Goal: Information Seeking & Learning: Learn about a topic

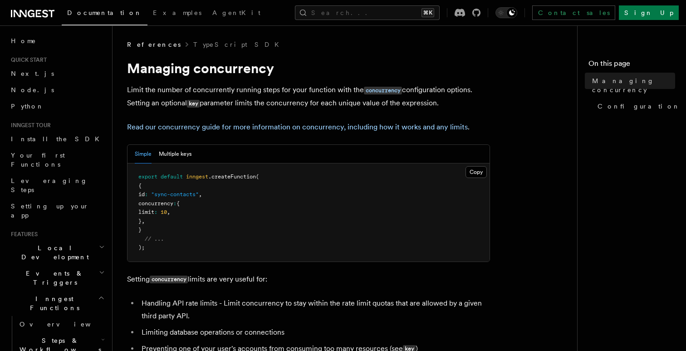
click at [145, 221] on span "," at bounding box center [142, 221] width 3 height 6
drag, startPoint x: 160, startPoint y: 221, endPoint x: 152, endPoint y: 205, distance: 18.1
click at [151, 205] on pre "export default inngest .createFunction ( { id : "sync-contacts" , concurrency :…" at bounding box center [308, 212] width 362 height 98
copy code "concurrency : { limit : 10 , } ,"
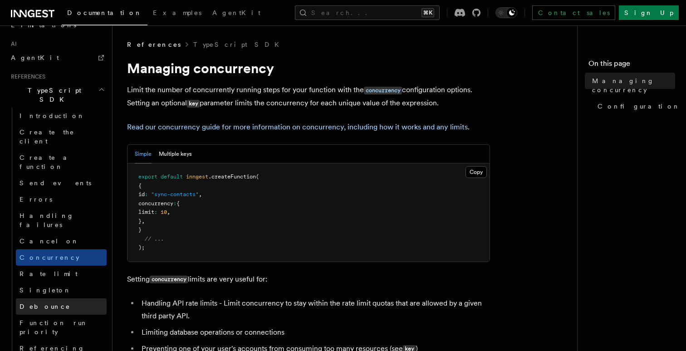
click at [30, 302] on span "Debounce" at bounding box center [45, 305] width 51 height 7
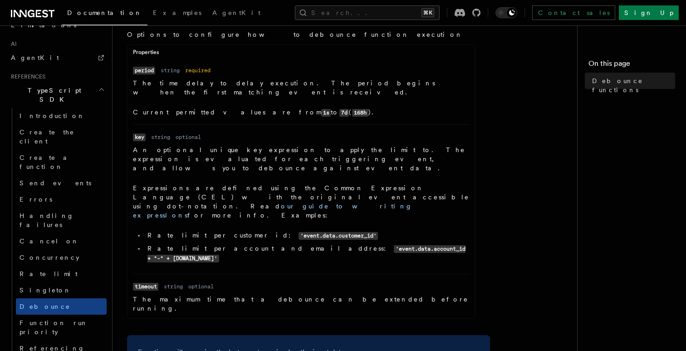
scroll to position [316, 0]
click at [45, 319] on span "Function run priority" at bounding box center [54, 327] width 68 height 16
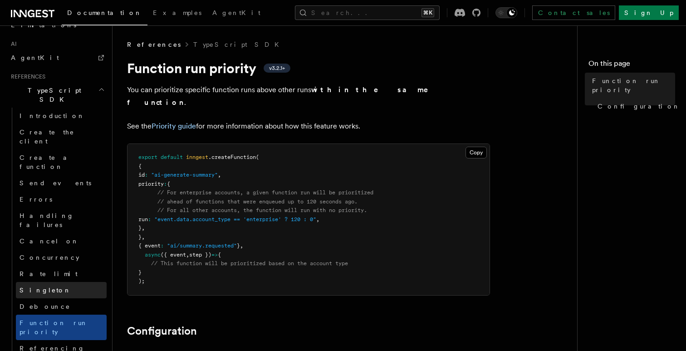
click at [58, 282] on link "Singleton" at bounding box center [61, 290] width 91 height 16
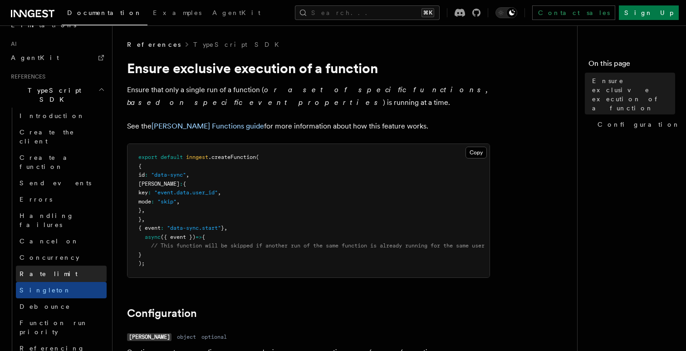
click at [39, 270] on span "Rate limit" at bounding box center [49, 273] width 58 height 7
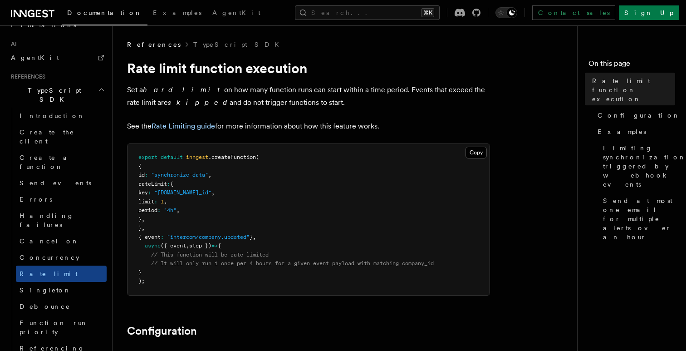
click at [251, 211] on pre "export default inngest .createFunction ( { id : "synchronize-data" , rateLimit …" at bounding box center [308, 219] width 362 height 151
click at [61, 249] on link "Concurrency" at bounding box center [61, 257] width 91 height 16
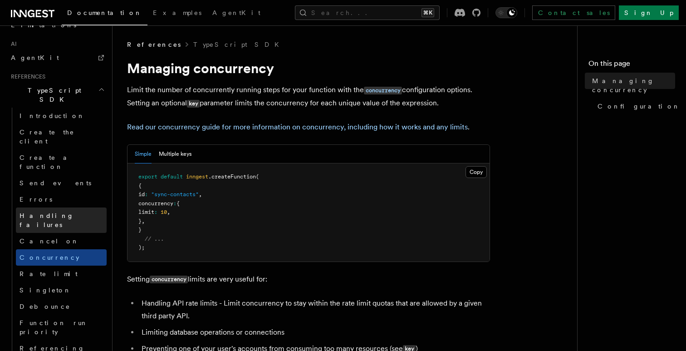
click at [62, 212] on span "Handling failures" at bounding box center [47, 220] width 54 height 16
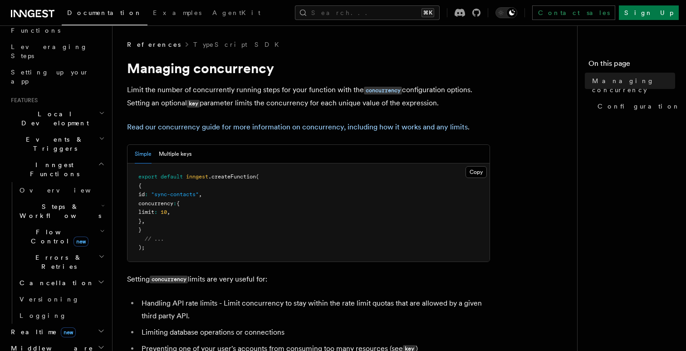
click at [101, 227] on icon "button" at bounding box center [102, 230] width 5 height 7
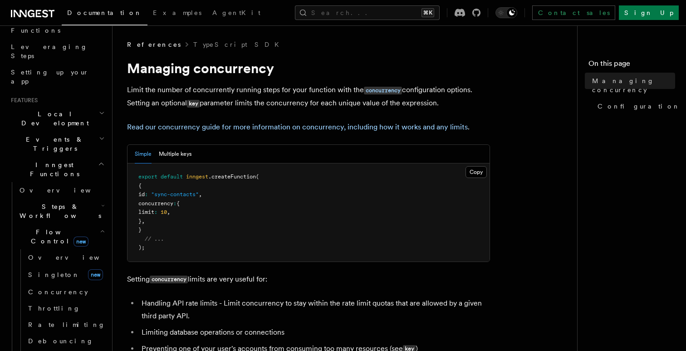
click at [101, 227] on icon "button" at bounding box center [102, 230] width 5 height 7
